Goal: Task Accomplishment & Management: Manage account settings

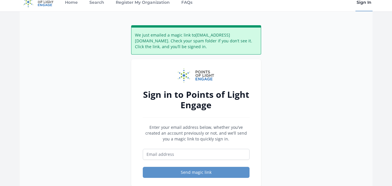
scroll to position [17, 0]
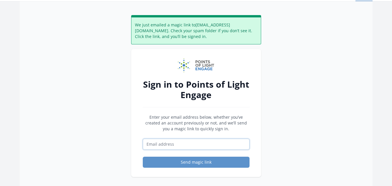
click at [182, 147] on input "Email address" at bounding box center [196, 144] width 107 height 11
type input "[EMAIL_ADDRESS][DOMAIN_NAME]"
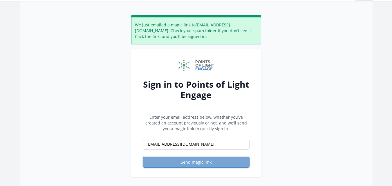
click at [199, 162] on button "Send magic link" at bounding box center [196, 162] width 107 height 11
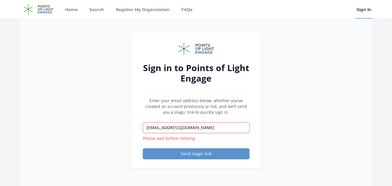
click at [185, 147] on form "Enter your email address below, whether you’ve created an account previously or…" at bounding box center [196, 128] width 107 height 61
click at [184, 153] on button "Send magic link" at bounding box center [196, 153] width 107 height 11
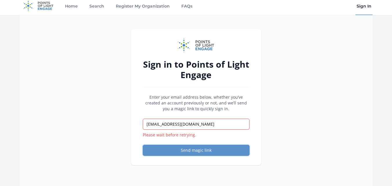
scroll to position [7, 0]
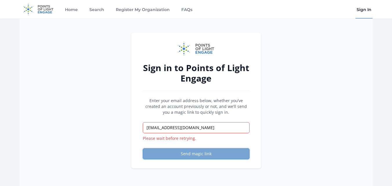
click at [176, 155] on button "Send magic link" at bounding box center [196, 153] width 107 height 11
